Goal: Transaction & Acquisition: Register for event/course

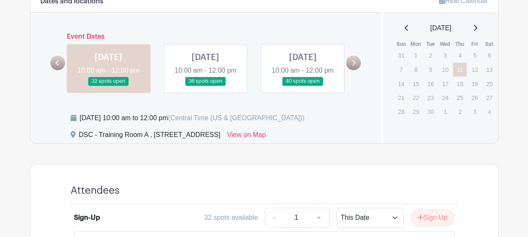
scroll to position [252, 0]
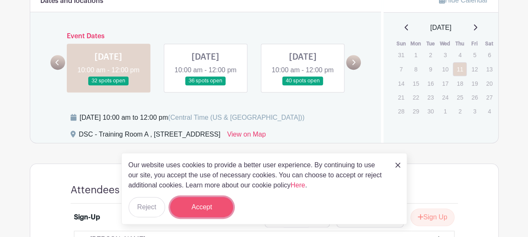
click at [211, 210] on button "Accept" at bounding box center [201, 207] width 63 height 20
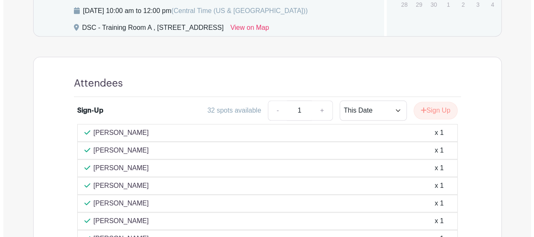
scroll to position [378, 0]
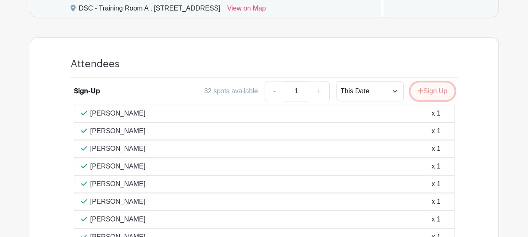
click at [442, 100] on button "Sign Up" at bounding box center [432, 91] width 44 height 18
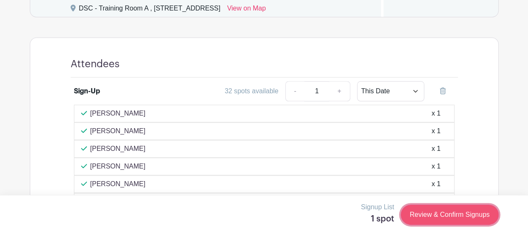
click at [418, 209] on link "Review & Confirm Signups" at bounding box center [449, 215] width 97 height 20
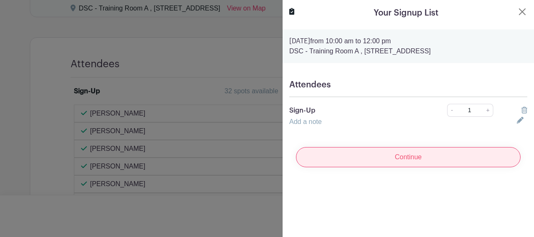
click at [404, 158] on input "Continue" at bounding box center [408, 157] width 225 height 20
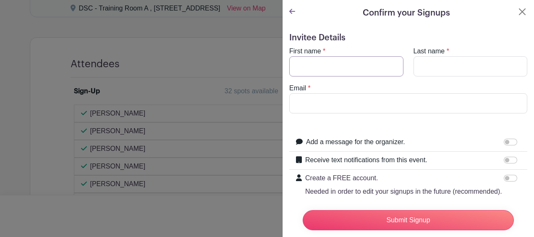
click at [347, 59] on input "First name" at bounding box center [346, 66] width 114 height 20
type input "[PERSON_NAME]"
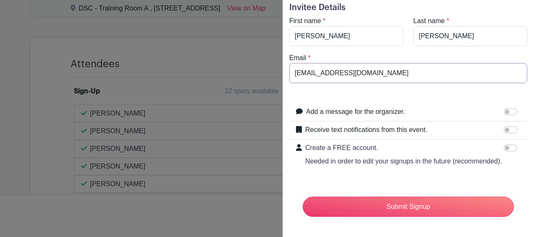
scroll to position [45, 0]
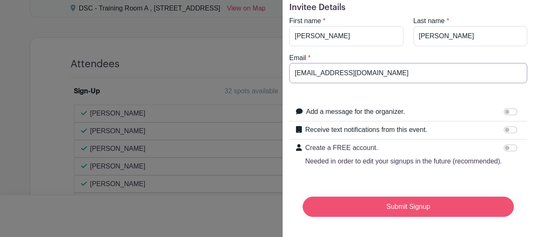
type input "[EMAIL_ADDRESS][DOMAIN_NAME]"
click at [371, 198] on input "Submit Signup" at bounding box center [408, 207] width 211 height 20
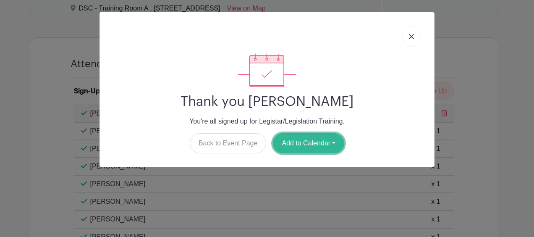
click at [303, 142] on button "Add to Calendar" at bounding box center [308, 143] width 71 height 20
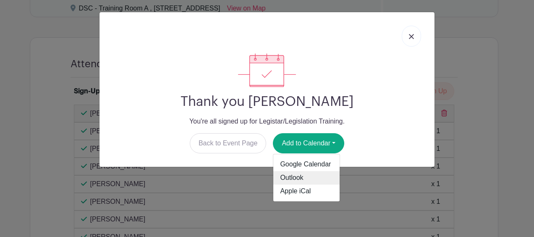
click at [295, 177] on link "Outlook" at bounding box center [306, 177] width 66 height 13
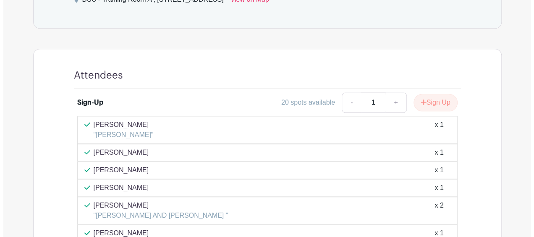
scroll to position [400, 0]
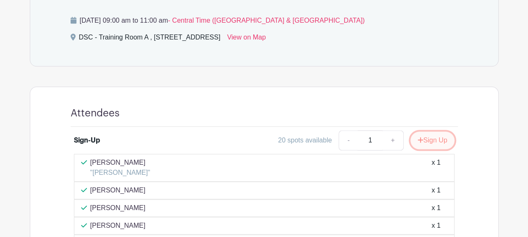
click at [438, 139] on button "Sign Up" at bounding box center [432, 140] width 44 height 18
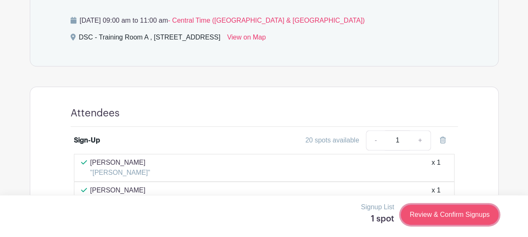
click at [437, 217] on link "Review & Confirm Signups" at bounding box center [449, 215] width 97 height 20
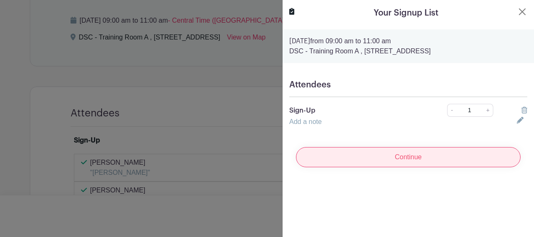
click at [399, 161] on input "Continue" at bounding box center [408, 157] width 225 height 20
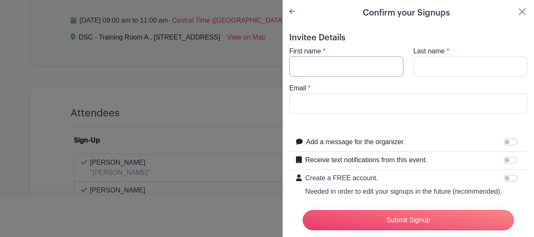
click at [325, 65] on input "First name" at bounding box center [346, 66] width 114 height 20
type input "[PERSON_NAME]"
type input "[EMAIL_ADDRESS][DOMAIN_NAME]"
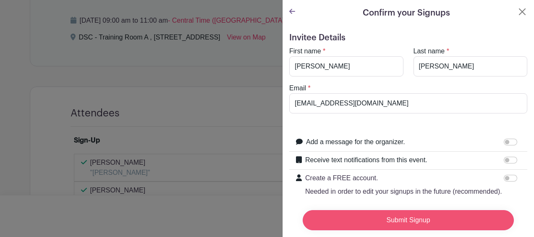
click at [380, 210] on input "Submit Signup" at bounding box center [408, 220] width 211 height 20
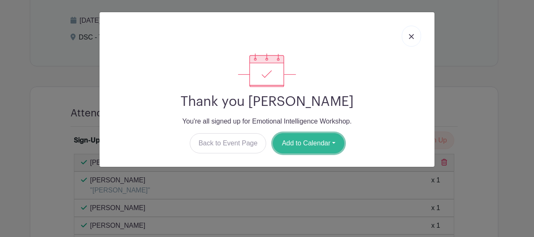
click at [310, 141] on button "Add to Calendar" at bounding box center [308, 143] width 71 height 20
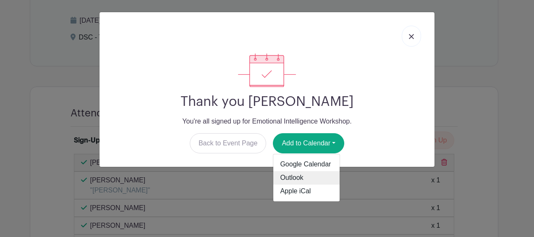
click at [298, 175] on link "Outlook" at bounding box center [306, 177] width 66 height 13
